Goal: Information Seeking & Learning: Learn about a topic

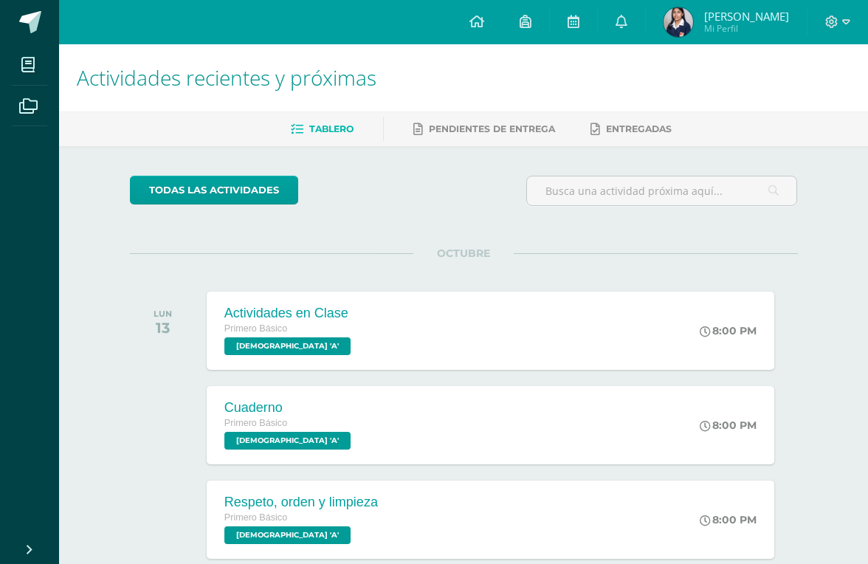
click at [645, 9] on link at bounding box center [621, 22] width 47 height 44
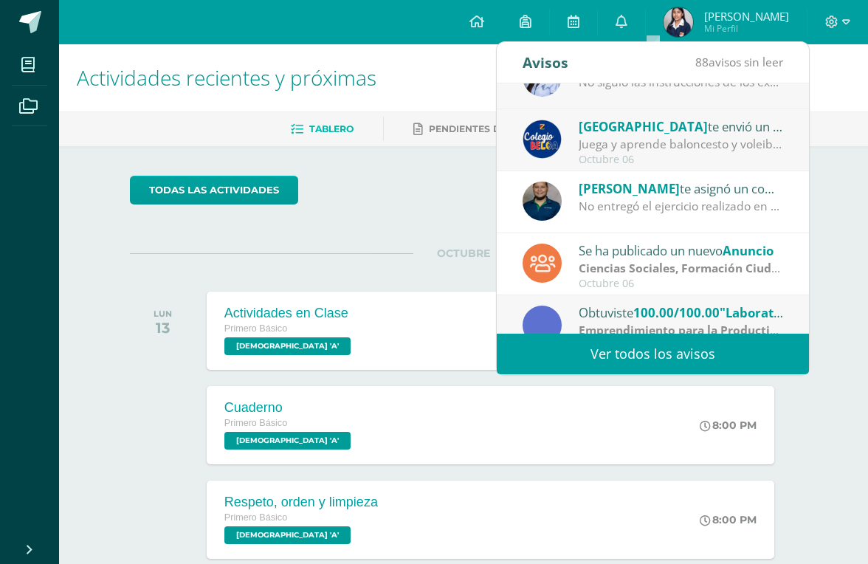
scroll to position [213, 0]
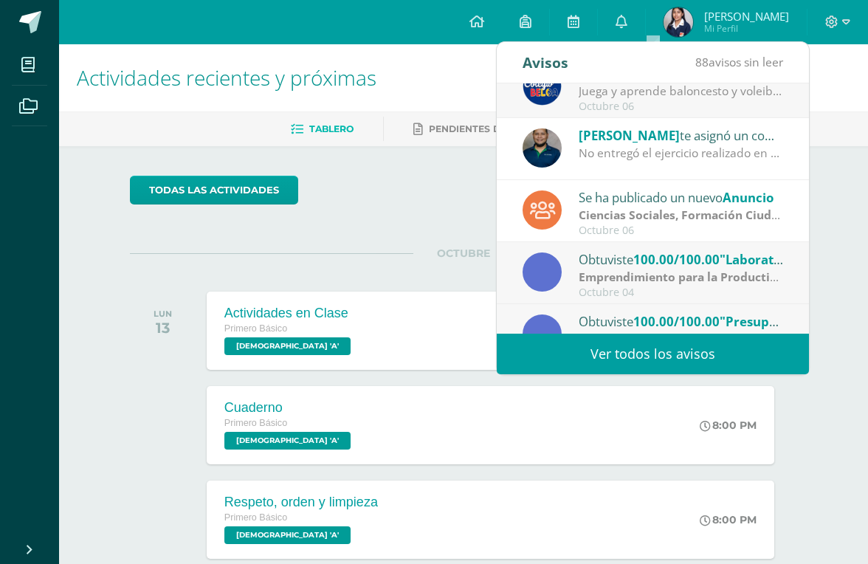
click at [750, 207] on strong "Ciencias Sociales, Formación Ciudadana e Interculturalidad" at bounding box center [747, 215] width 338 height 16
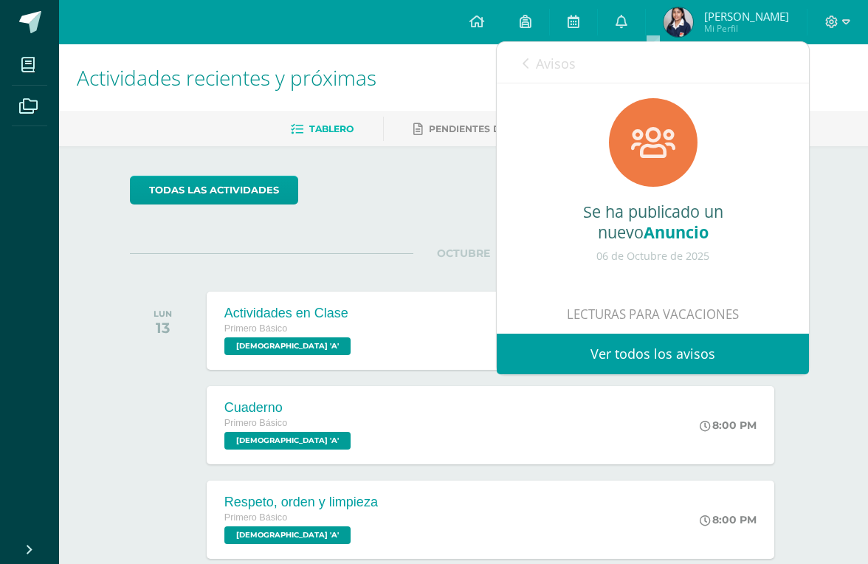
click at [683, 210] on div "Se ha publicado un nuevo Anuncio" at bounding box center [652, 221] width 253 height 41
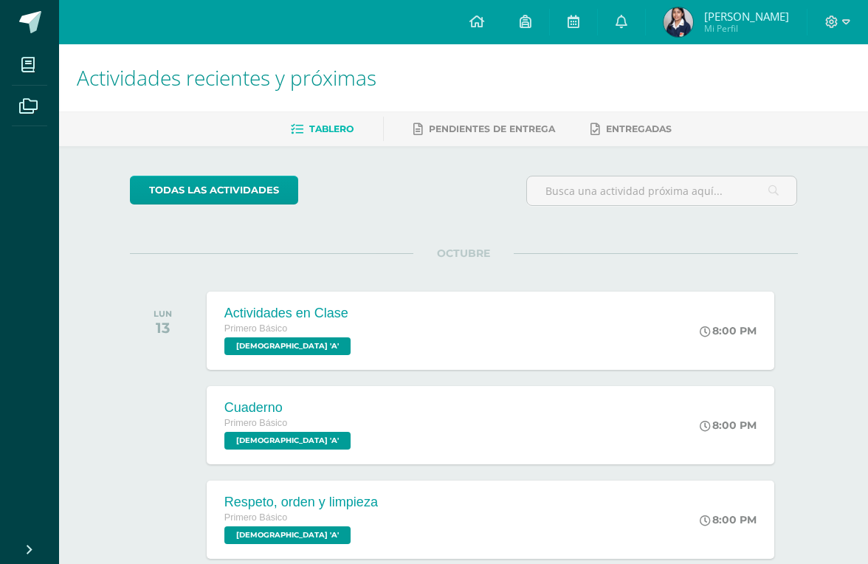
click at [645, 24] on link at bounding box center [621, 22] width 47 height 44
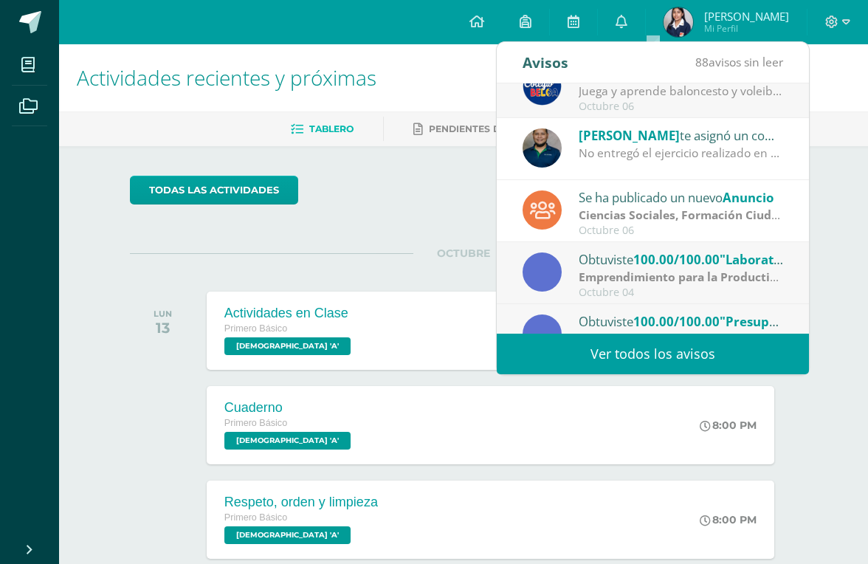
click at [705, 195] on div "Se ha publicado un nuevo Anuncio" at bounding box center [680, 196] width 205 height 19
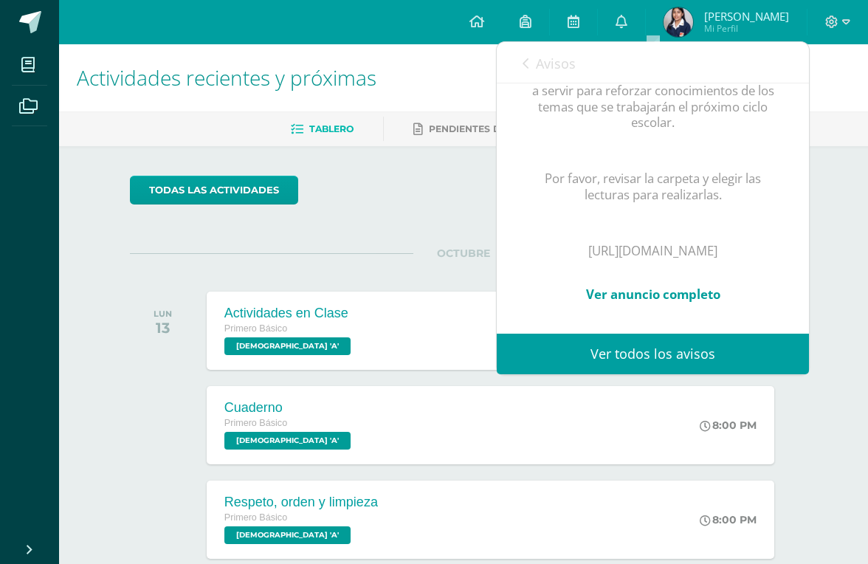
scroll to position [393, 0]
click at [704, 243] on p "[URL][DOMAIN_NAME]" at bounding box center [652, 251] width 253 height 16
click at [683, 243] on p "[URL][DOMAIN_NAME]" at bounding box center [652, 251] width 253 height 16
click at [689, 286] on link "Ver anuncio completo" at bounding box center [653, 294] width 134 height 17
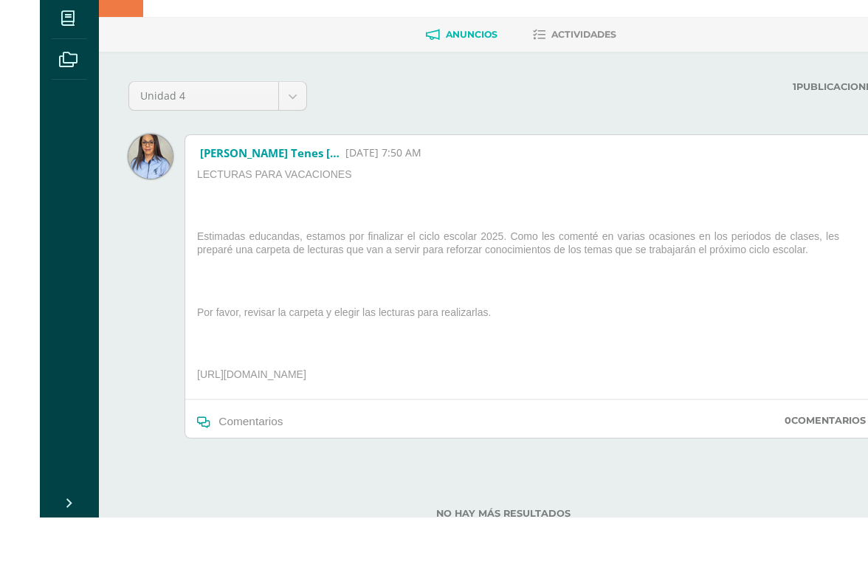
scroll to position [46, 0]
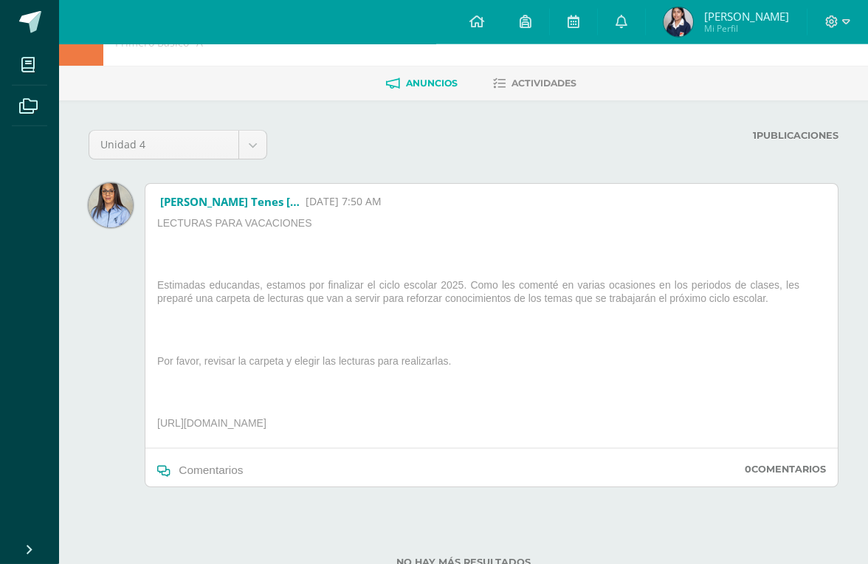
click at [551, 426] on p "[URL][DOMAIN_NAME]" at bounding box center [491, 425] width 680 height 19
click at [550, 426] on p "[URL][DOMAIN_NAME]" at bounding box center [491, 425] width 680 height 19
click at [566, 421] on p "[URL][DOMAIN_NAME]" at bounding box center [491, 425] width 680 height 19
copy p "[URL][DOMAIN_NAME]"
